Goal: Task Accomplishment & Management: Complete application form

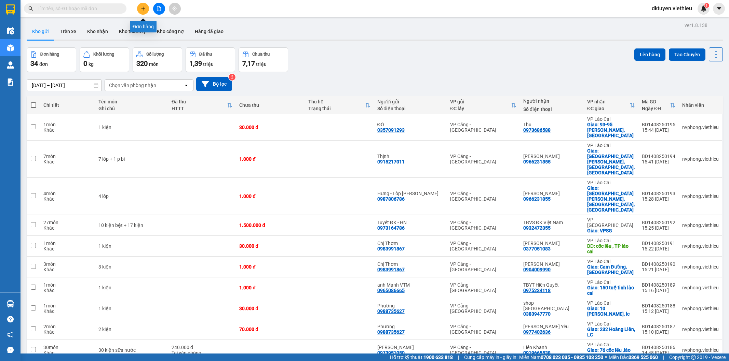
click at [145, 5] on button at bounding box center [143, 9] width 12 height 12
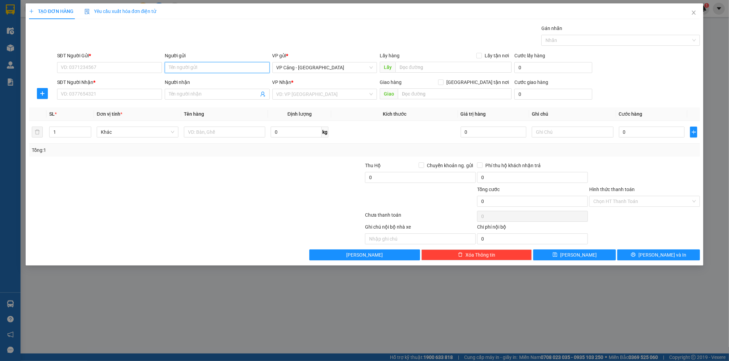
click at [186, 65] on input "Người gửi" at bounding box center [217, 67] width 105 height 11
type input "hcl"
click at [193, 80] on div "Tuấn HCL - 0366821246" at bounding box center [217, 82] width 97 height 8
type input "0366821246"
type input "Tuấn HCL"
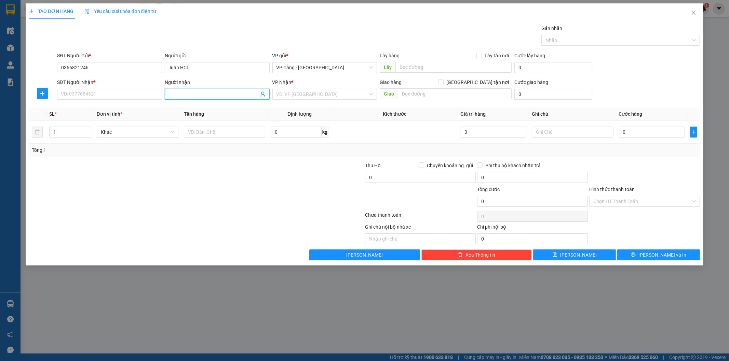
click at [190, 93] on input "Người nhận" at bounding box center [214, 95] width 90 height 8
type input "nam hải"
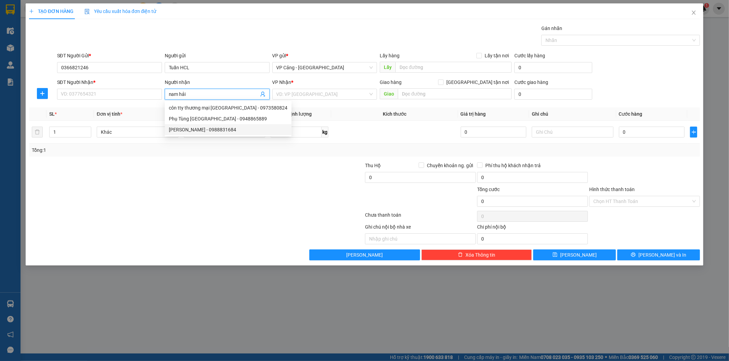
click at [193, 129] on div "[PERSON_NAME] - 0988831684" at bounding box center [228, 130] width 119 height 8
type input "0988831684"
type input "[PERSON_NAME]"
click at [62, 135] on input "1" at bounding box center [70, 132] width 41 height 10
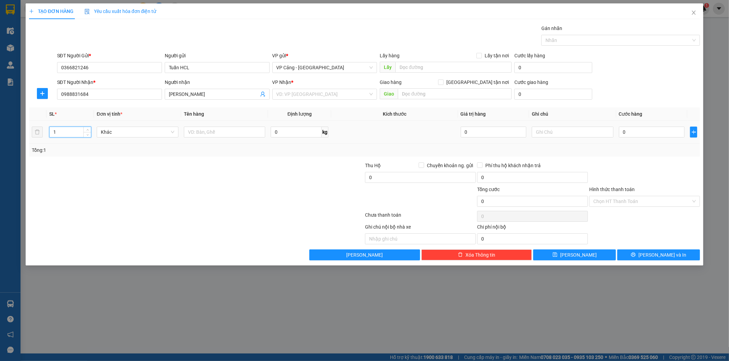
checkbox input "true"
type input "KCN Bắc Duyên Hải, LC"
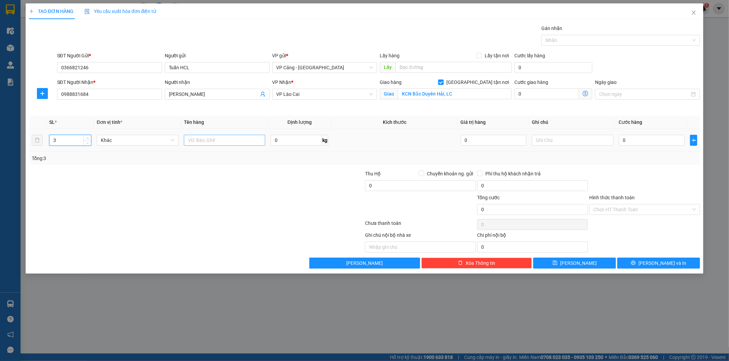
type input "3"
click at [210, 145] on input "text" at bounding box center [225, 140] width 82 height 11
type input "3 kiện"
click at [646, 143] on input "0" at bounding box center [652, 140] width 66 height 11
type input "1"
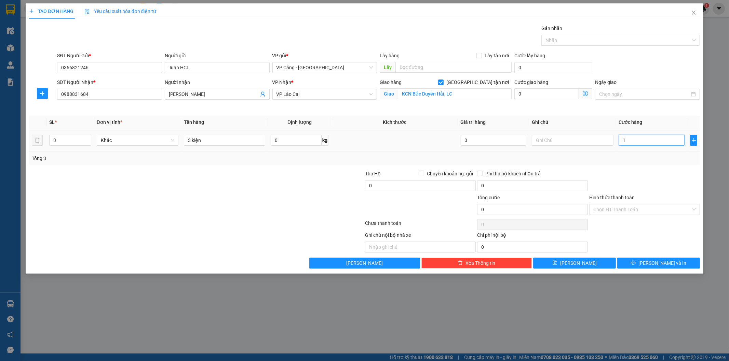
type input "1"
type input "1.000"
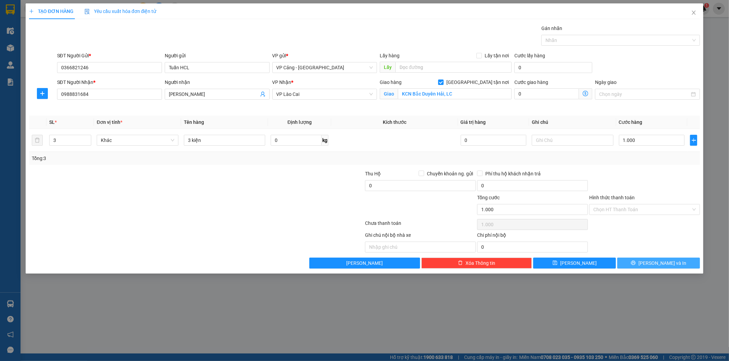
click at [665, 265] on span "[PERSON_NAME] và In" at bounding box center [662, 264] width 48 height 8
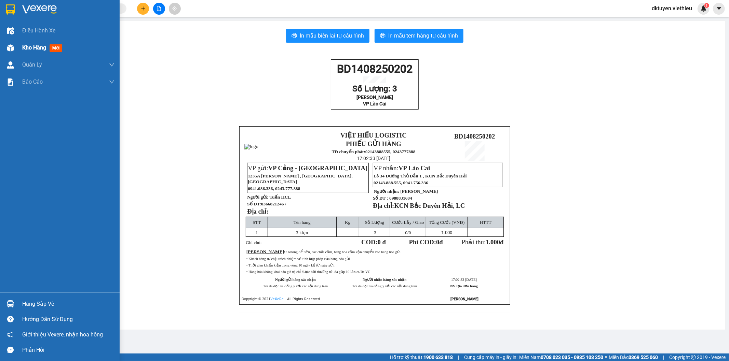
click at [34, 50] on span "Kho hàng" at bounding box center [34, 47] width 24 height 6
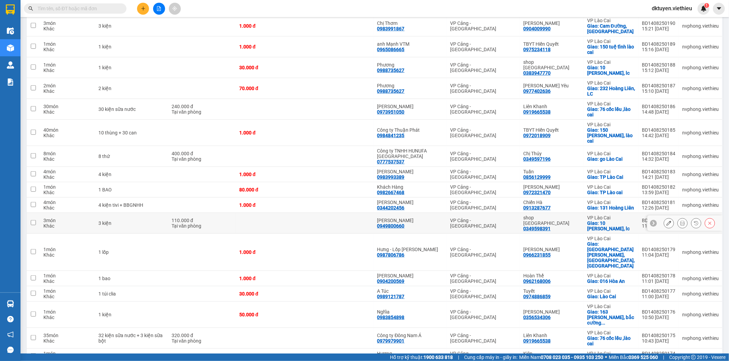
scroll to position [417, 0]
